Goal: Task Accomplishment & Management: Manage account settings

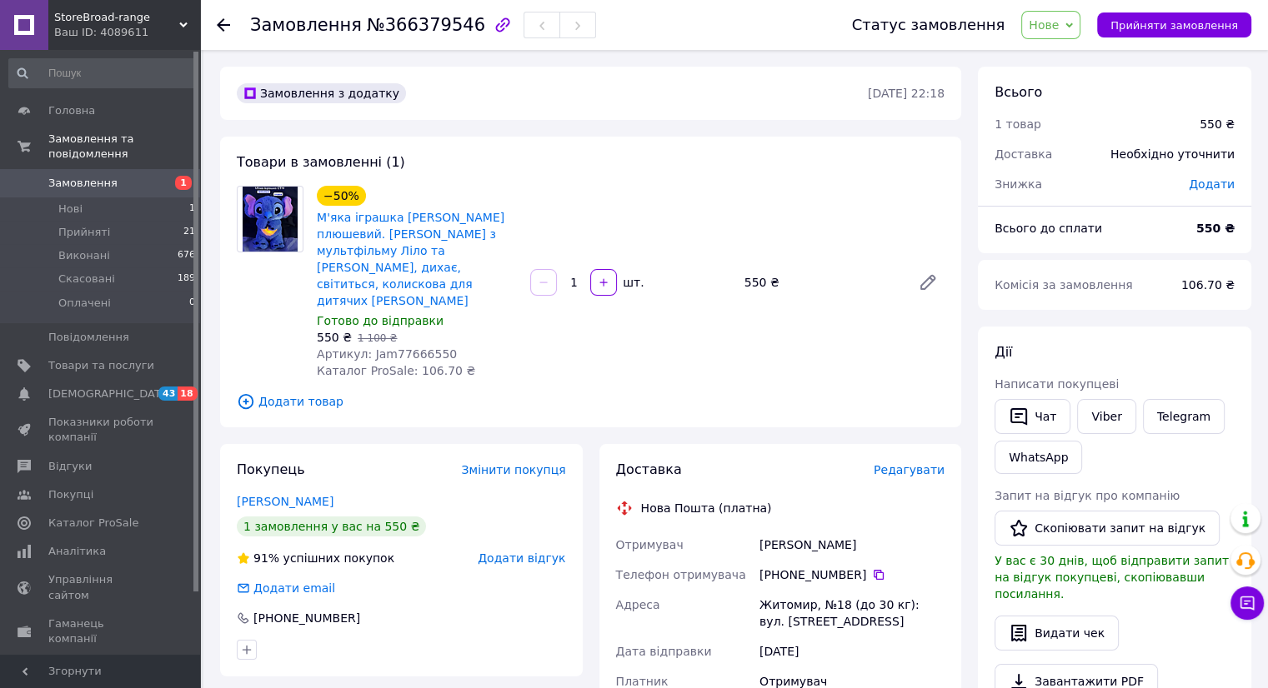
click at [423, 348] on span "Артикул: Jam77666550" at bounding box center [387, 354] width 140 height 13
copy span "Jam77666550"
click at [92, 358] on span "Товари та послуги" at bounding box center [101, 365] width 106 height 15
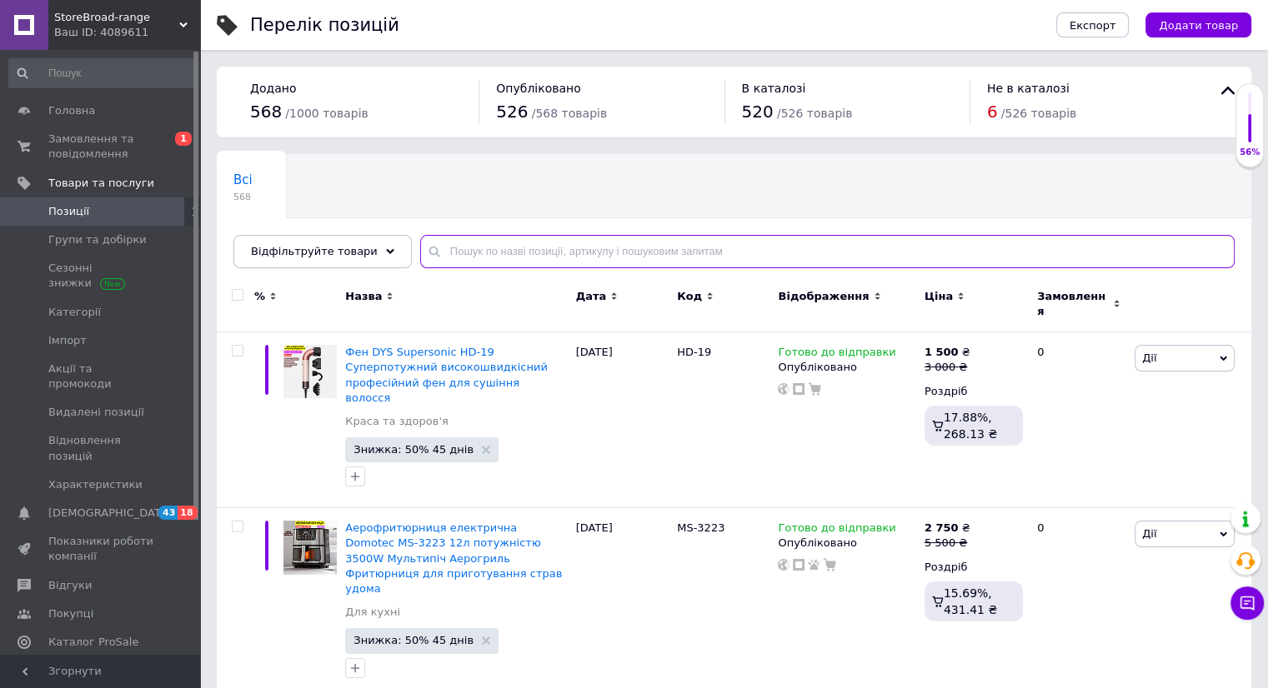
click at [510, 249] on input "text" at bounding box center [827, 251] width 814 height 33
paste input "Jam77666550"
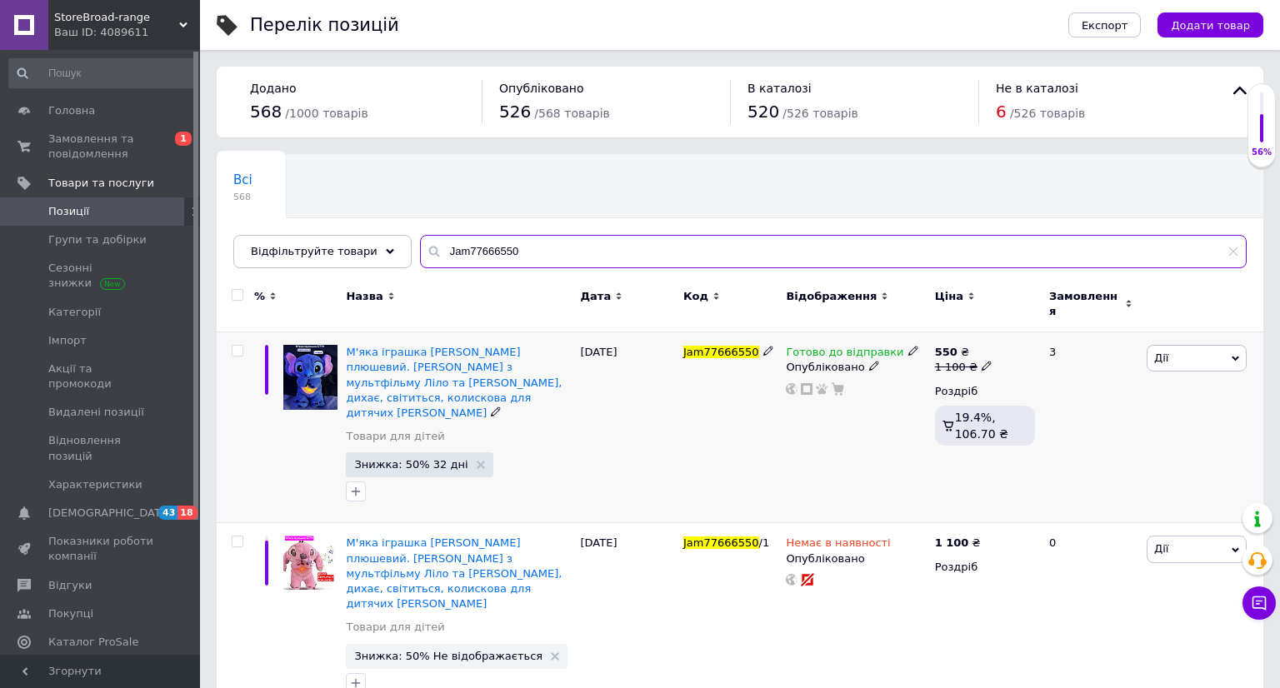
type input "Jam77666550"
click at [908, 346] on icon at bounding box center [913, 351] width 10 height 10
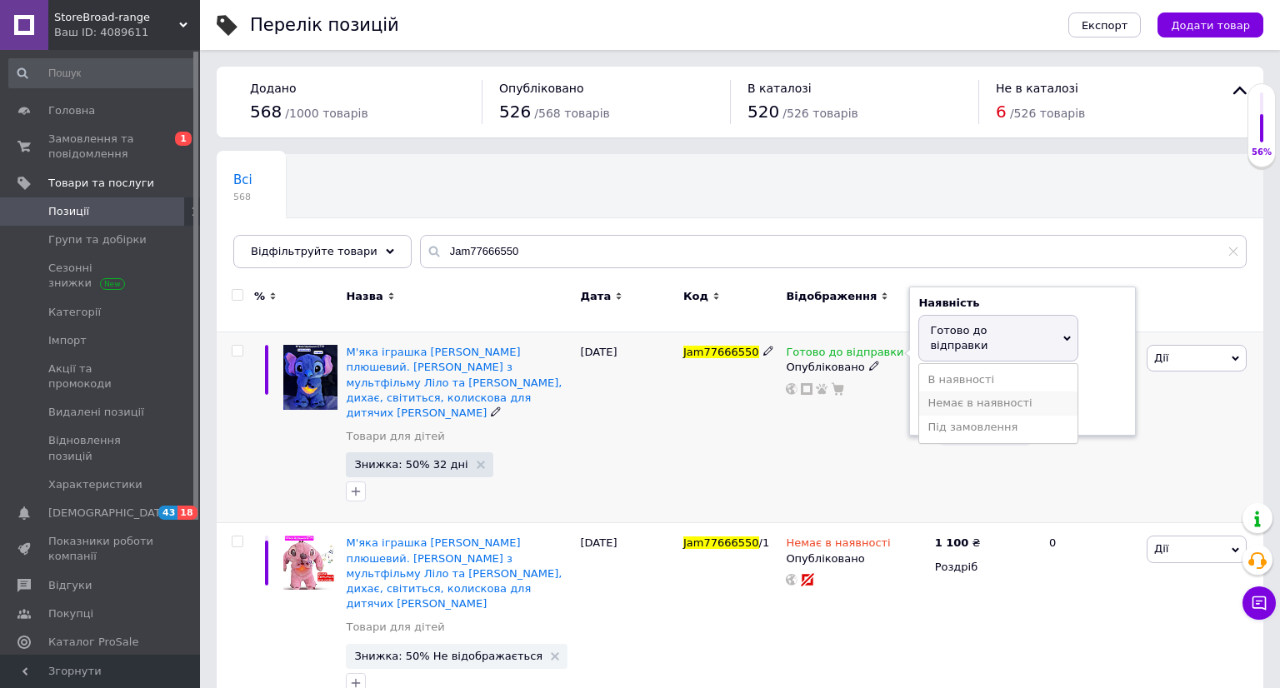
click at [943, 392] on li "Немає в наявності" at bounding box center [998, 403] width 158 height 23
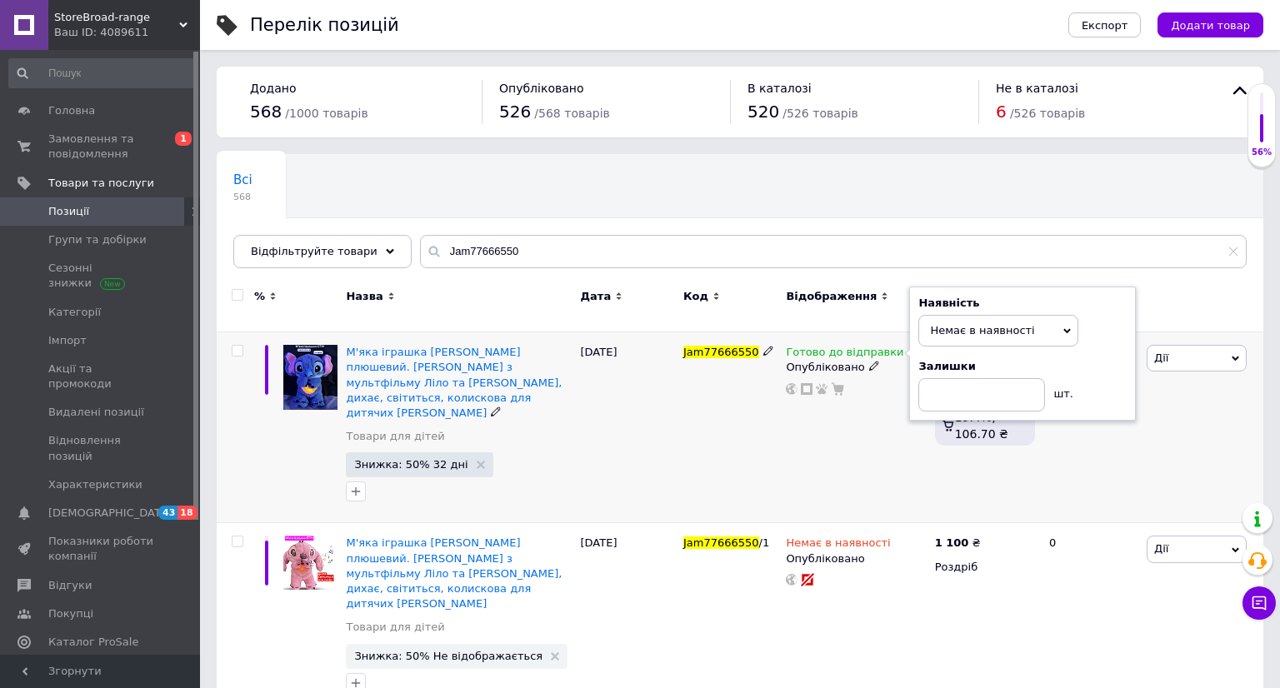
click at [1099, 440] on div "3" at bounding box center [1090, 428] width 103 height 191
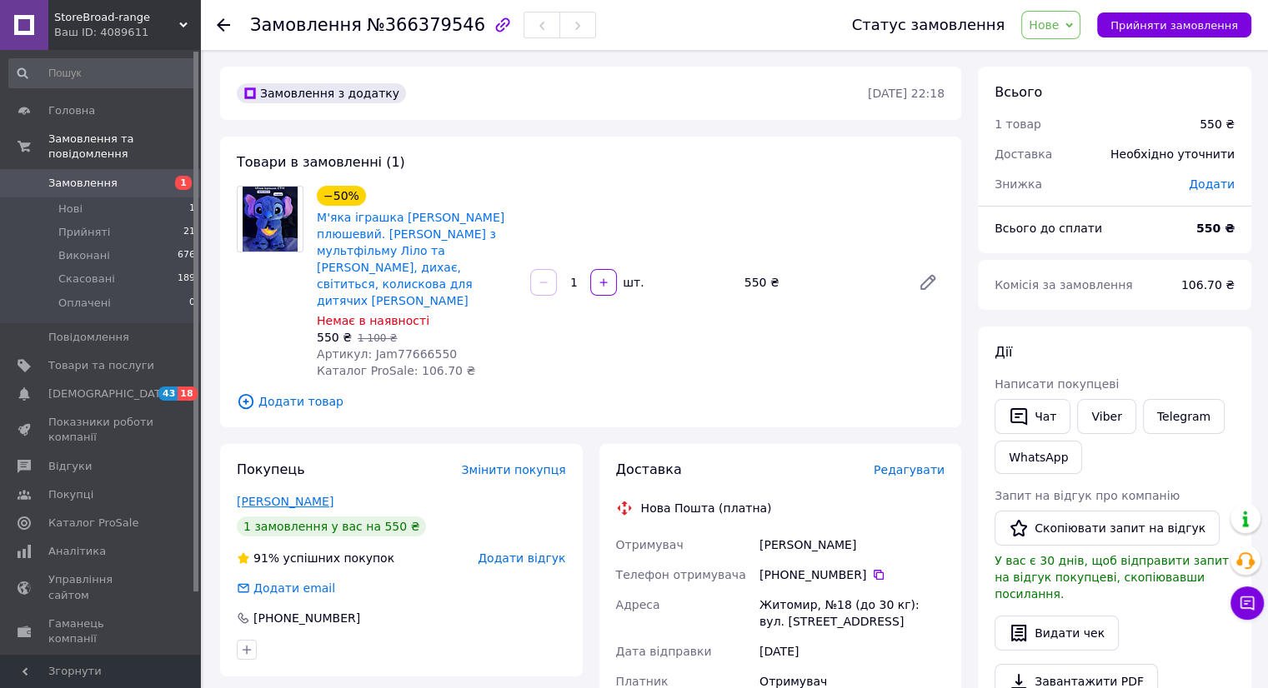
click at [285, 495] on link "[PERSON_NAME]" at bounding box center [285, 501] width 97 height 13
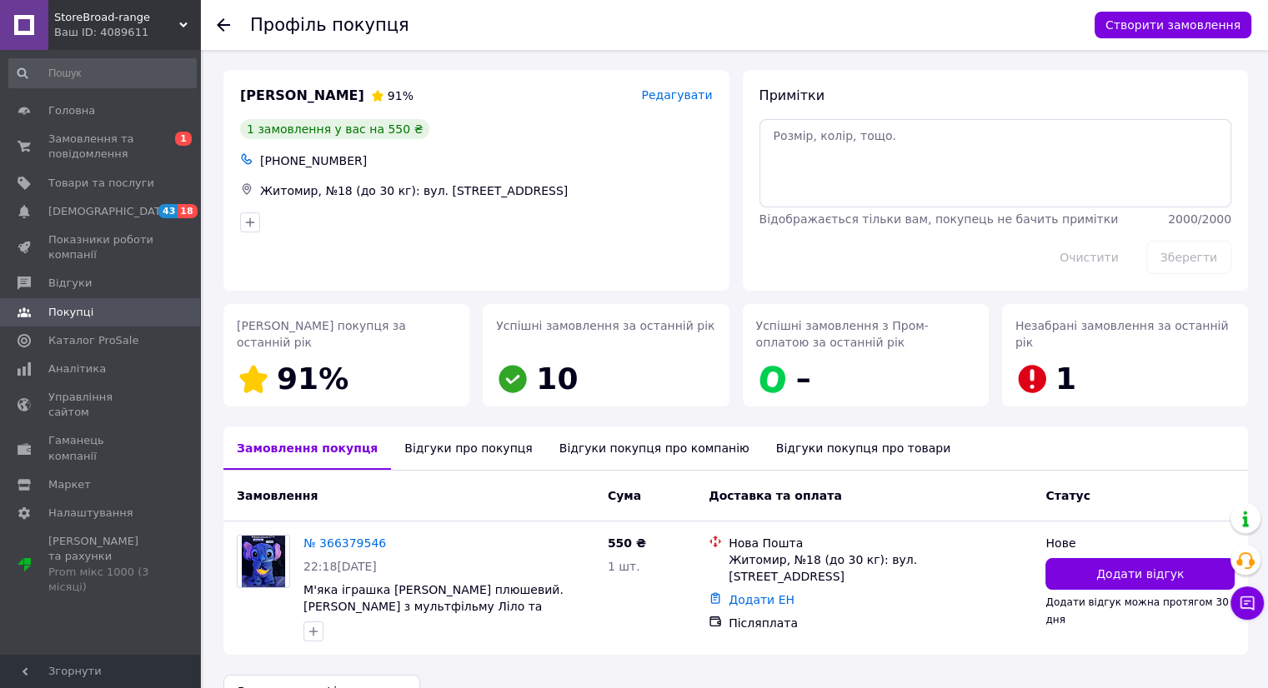
scroll to position [40, 0]
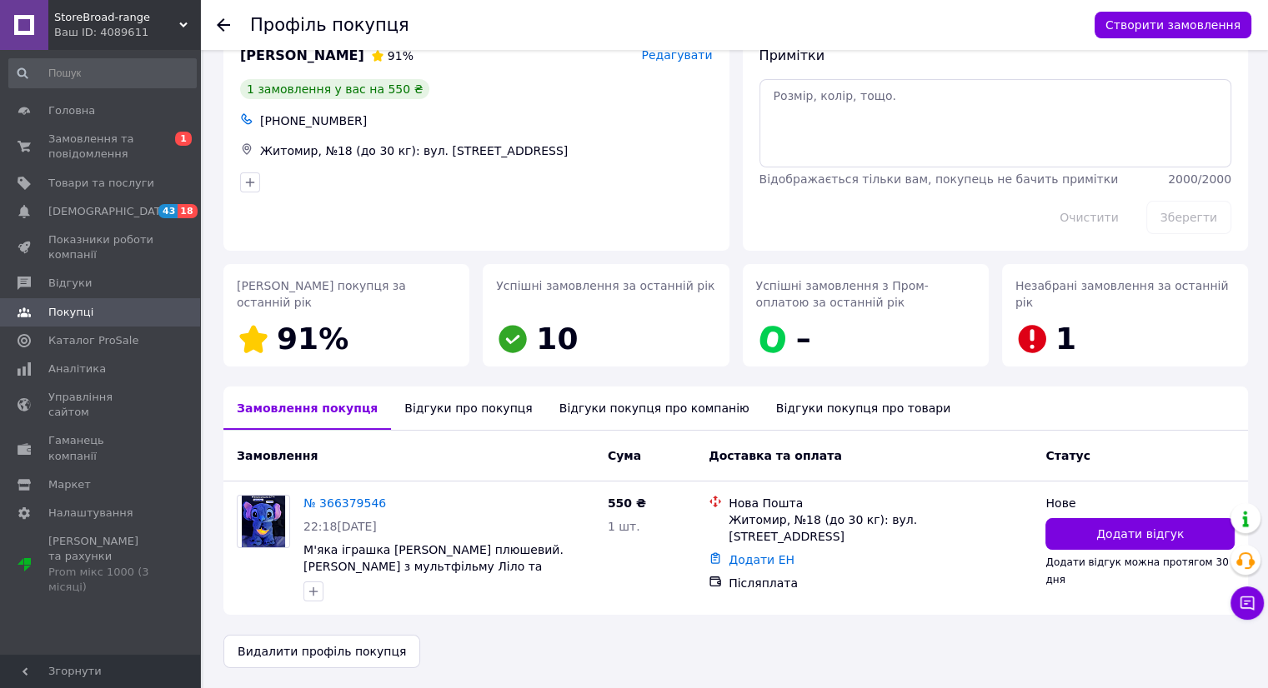
click at [468, 409] on div "Відгуки про покупця" at bounding box center [468, 408] width 154 height 43
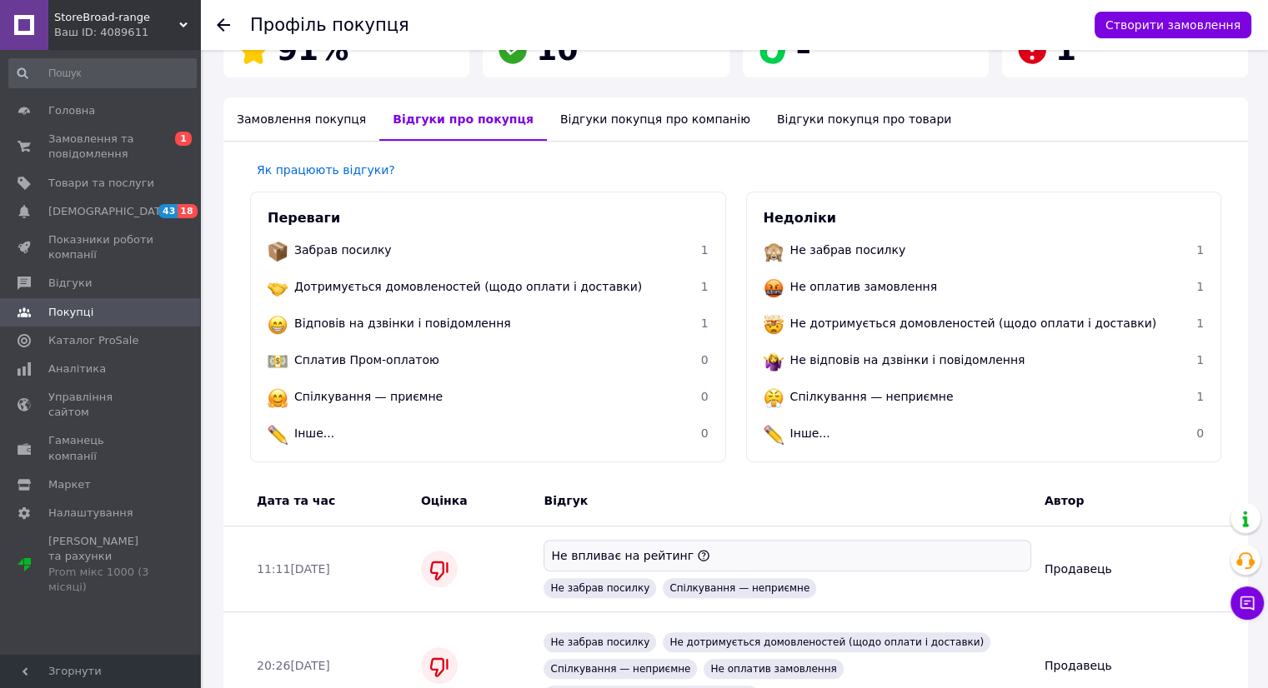
scroll to position [346, 0]
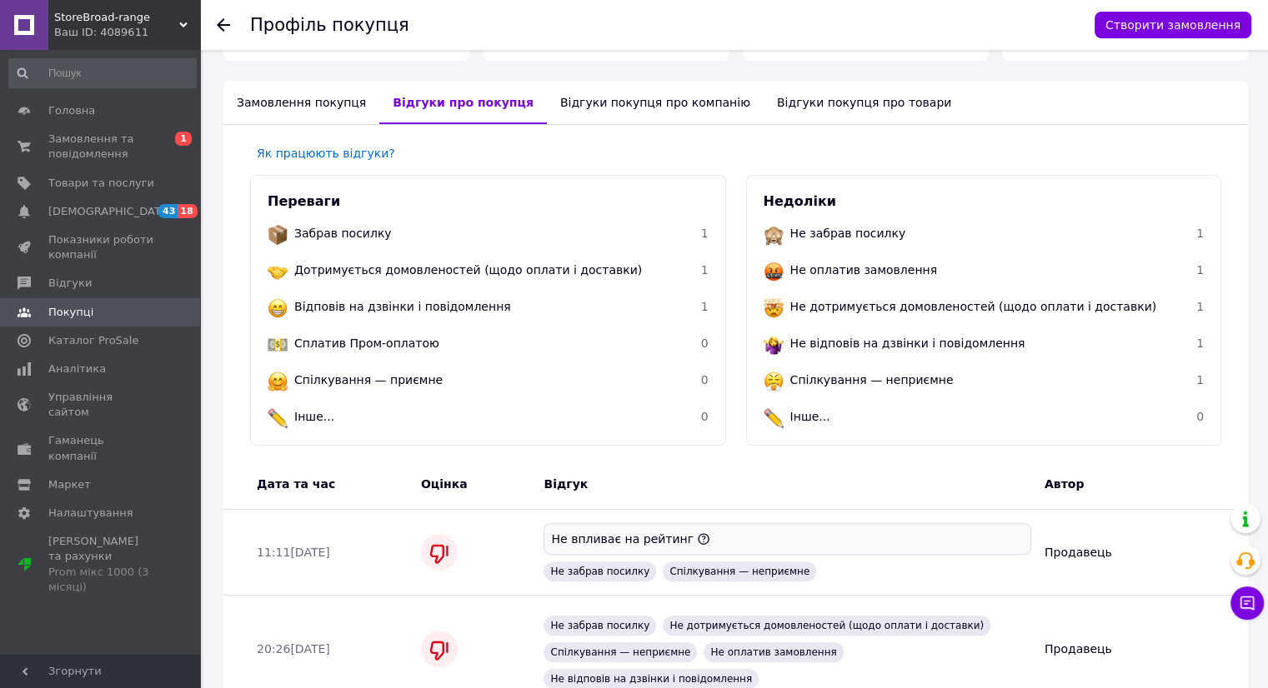
click at [219, 25] on use at bounding box center [223, 24] width 13 height 13
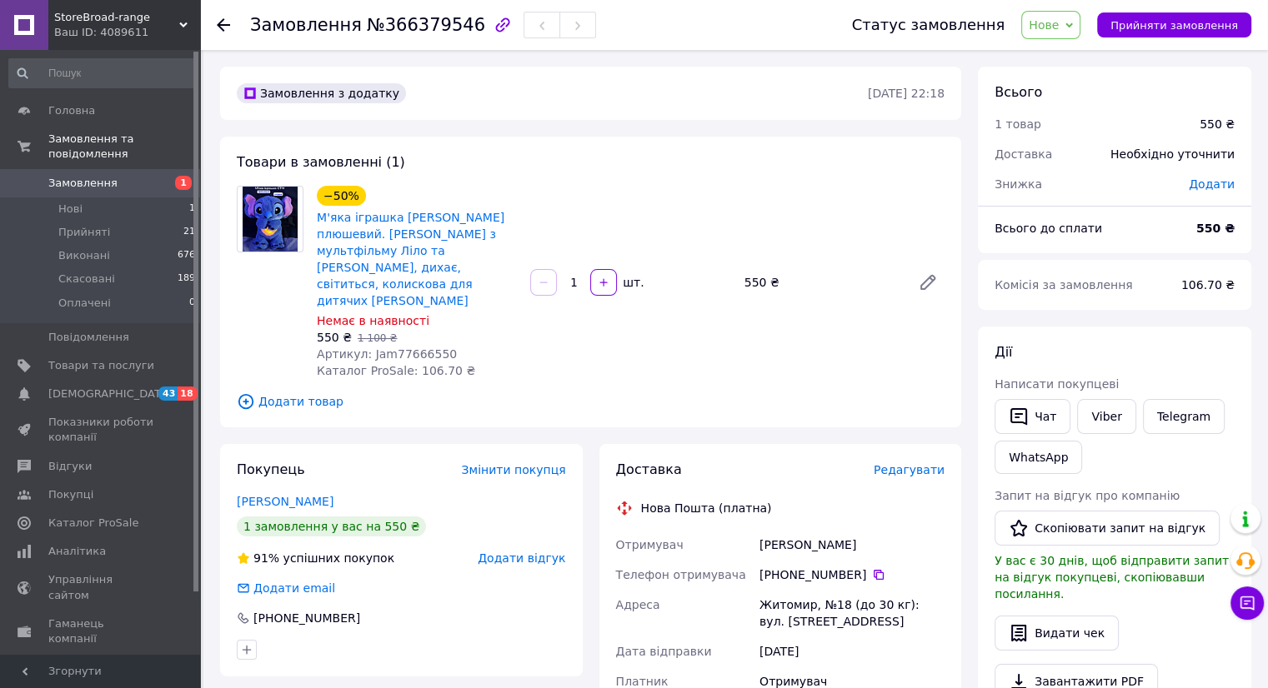
click at [221, 20] on use at bounding box center [223, 24] width 13 height 13
